Goal: Book appointment/travel/reservation

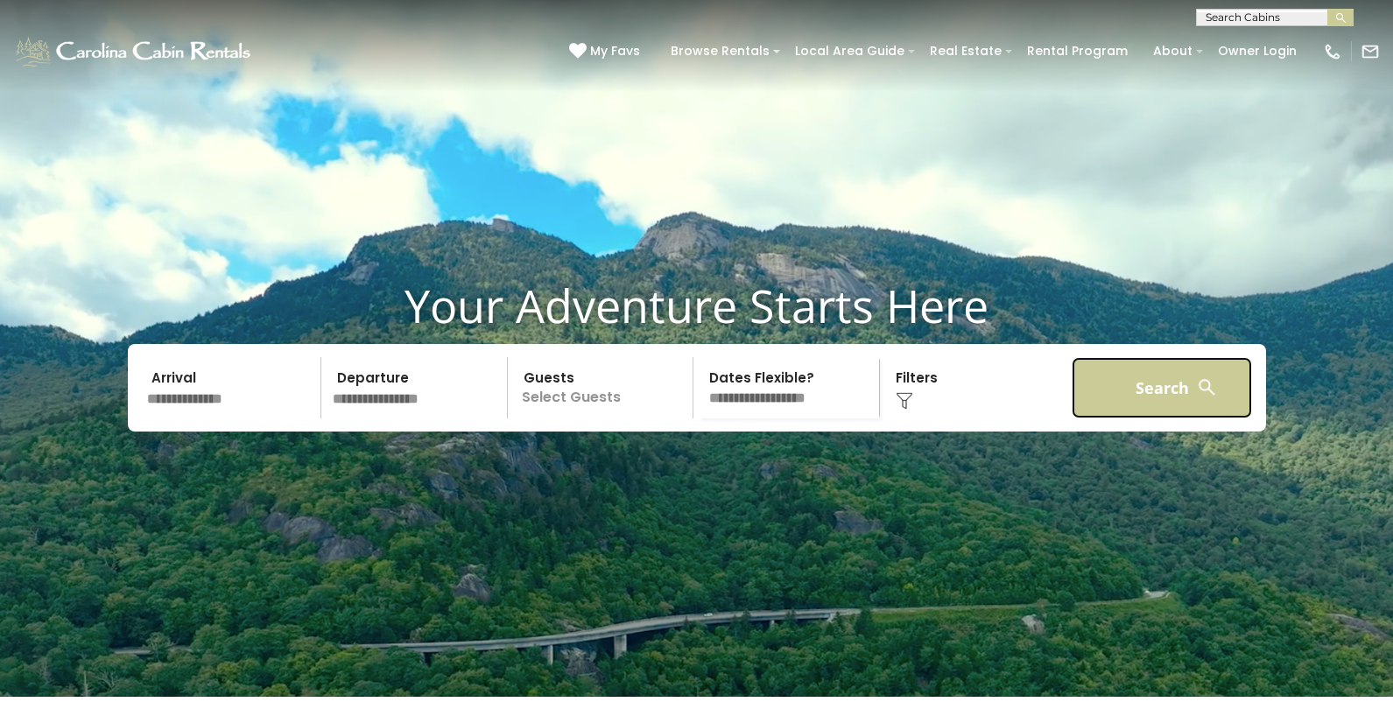
click at [1134, 419] on button "Search" at bounding box center [1162, 387] width 181 height 61
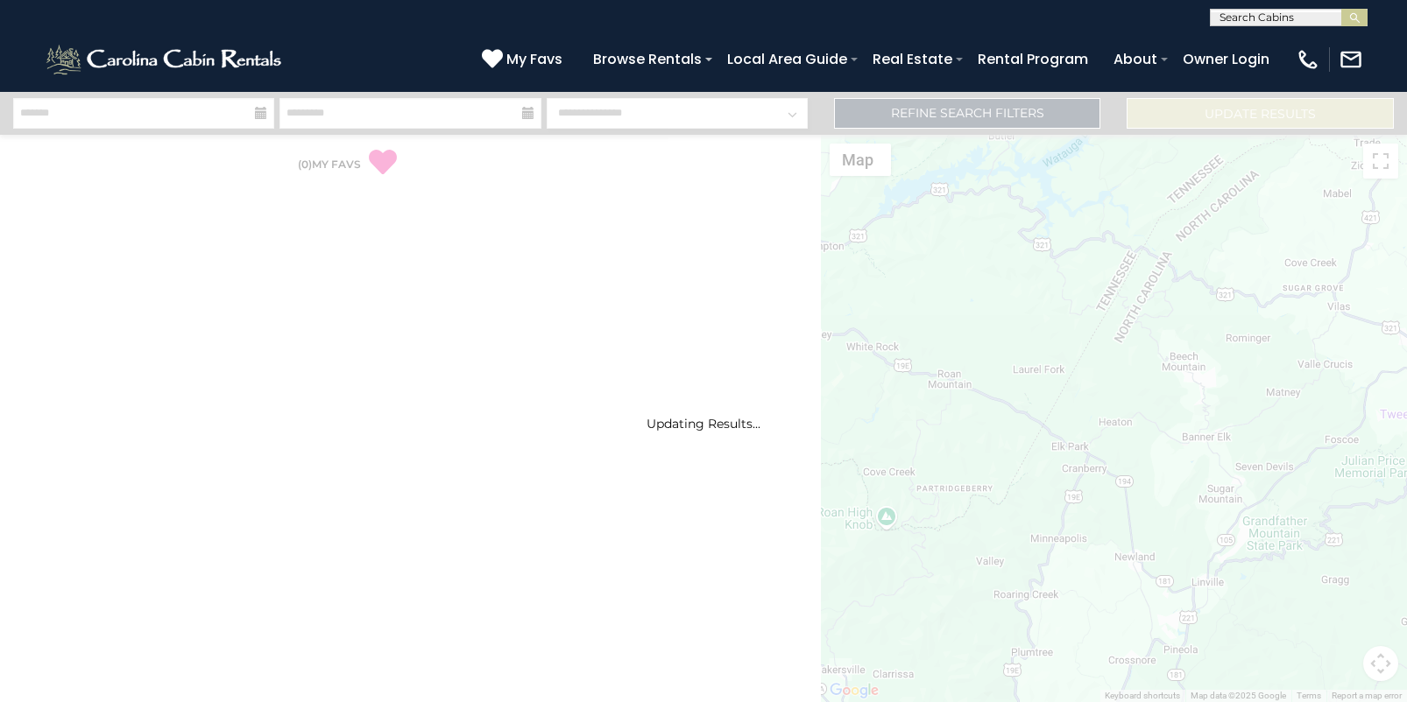
scroll to position [1, 0]
click at [1287, 12] on input "text" at bounding box center [1286, 20] width 153 height 18
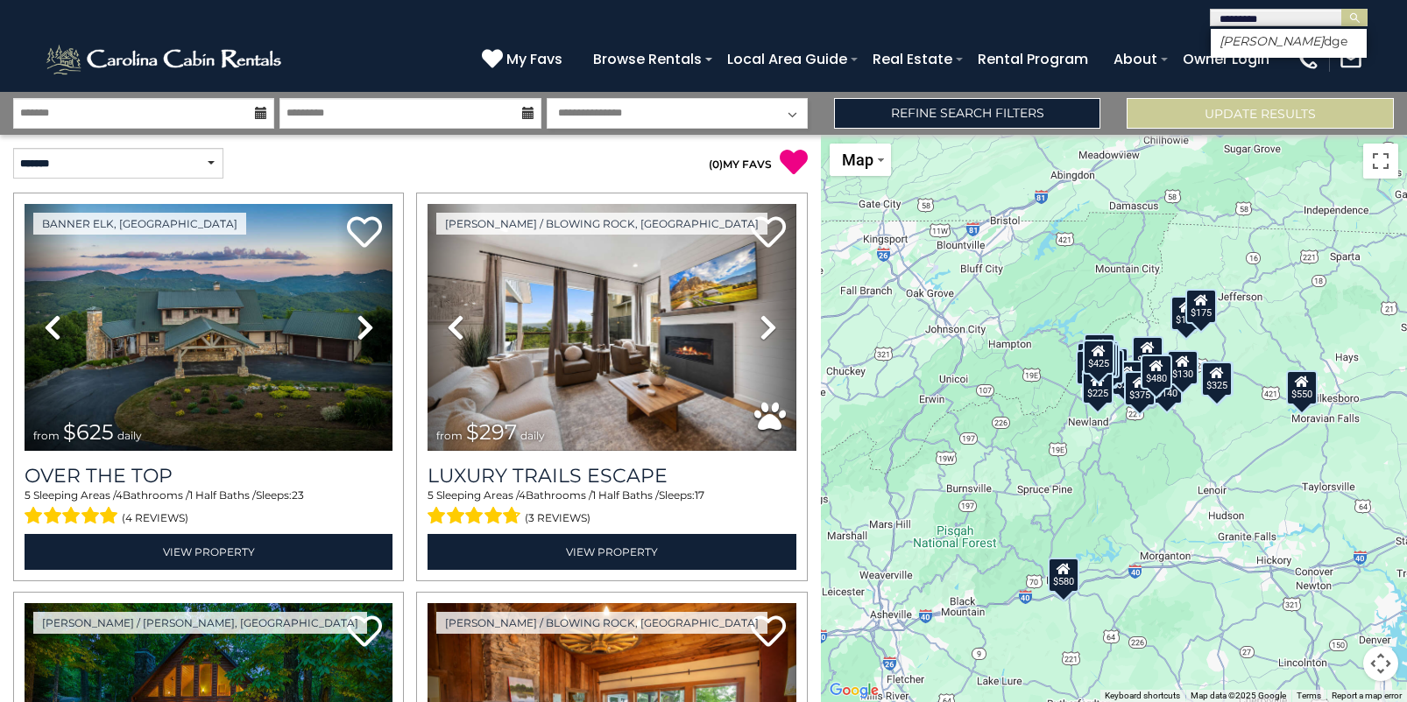
type input "**********"
click at [1282, 46] on li "Antler Rid ge" at bounding box center [1288, 41] width 156 height 16
click at [1359, 11] on button "submit" at bounding box center [1354, 18] width 26 height 18
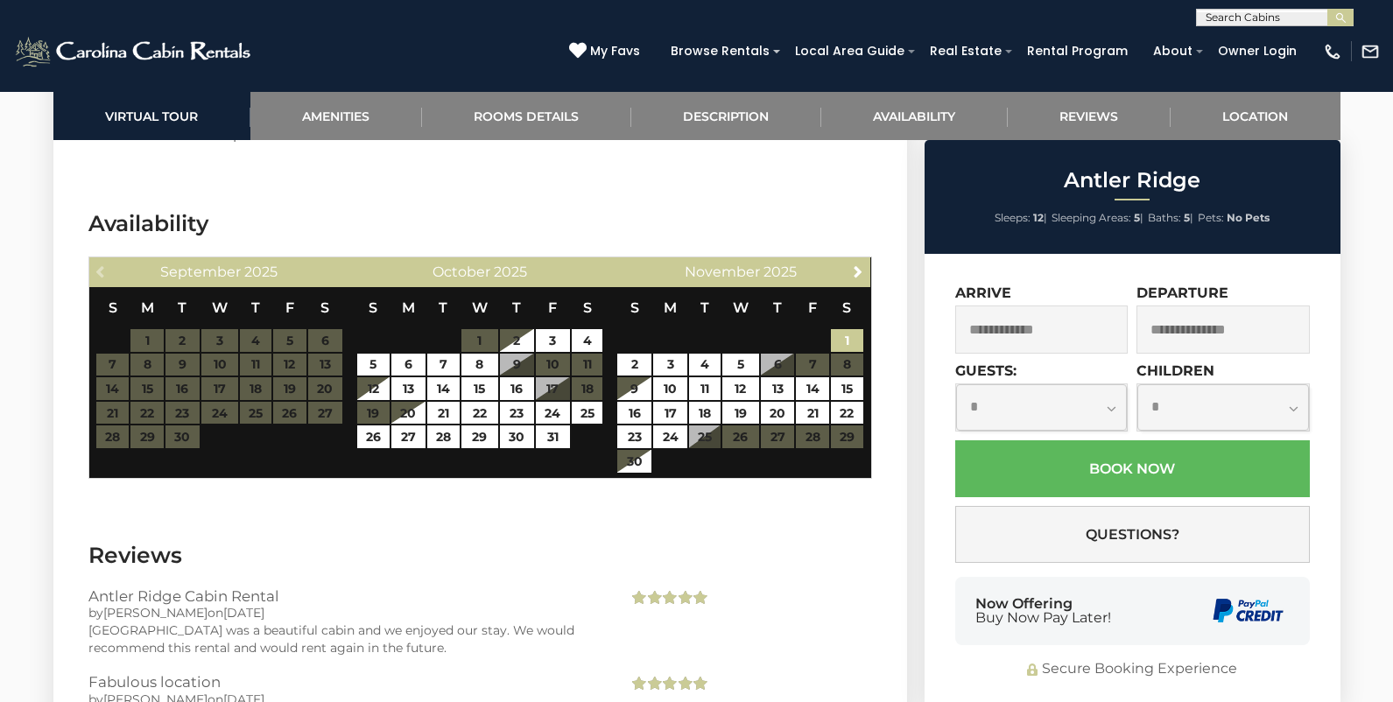
scroll to position [3766, 0]
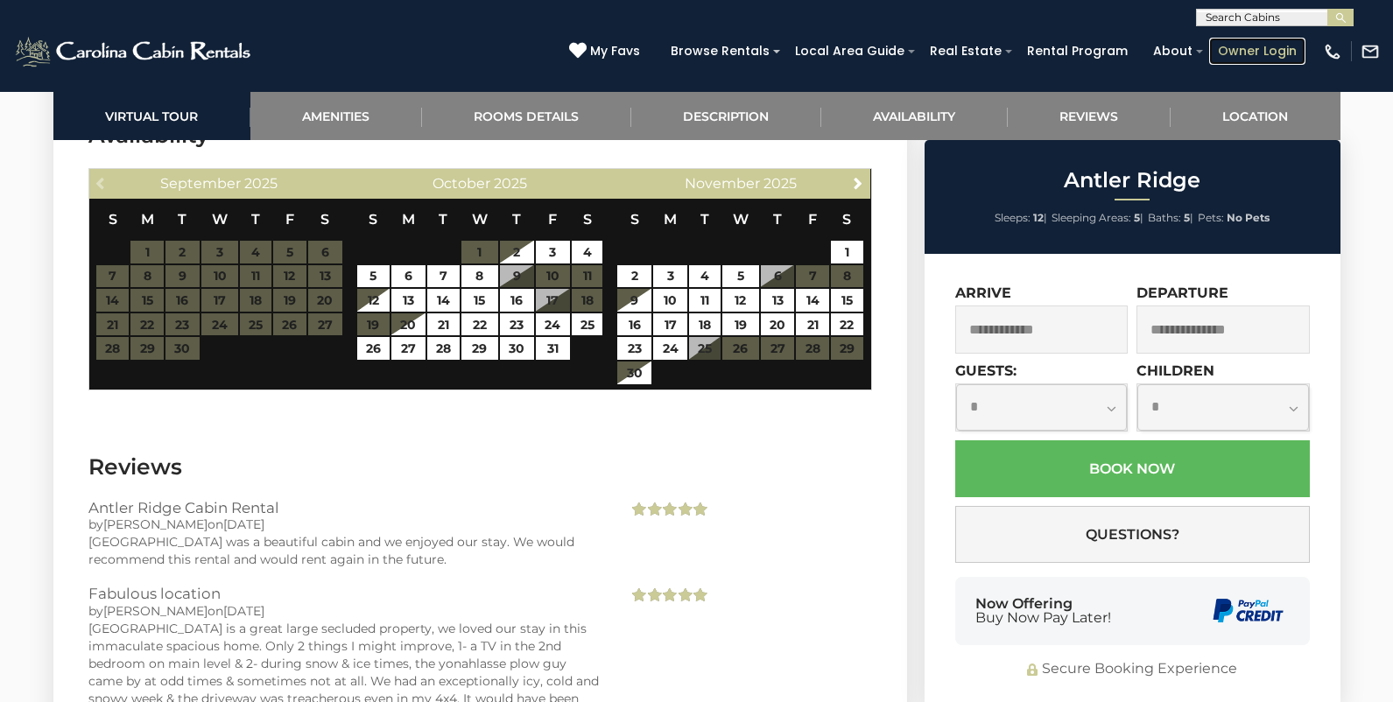
click at [1232, 60] on link "Owner Login" at bounding box center [1258, 51] width 96 height 27
click at [855, 191] on link "Next" at bounding box center [858, 183] width 22 height 22
